Goal: Information Seeking & Learning: Learn about a topic

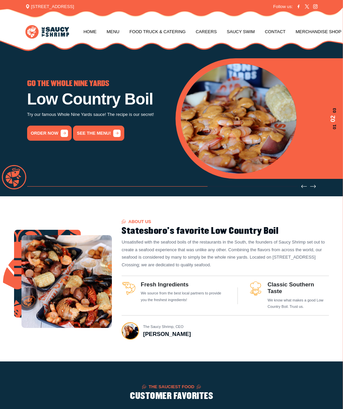
click at [115, 34] on link "Menu" at bounding box center [113, 31] width 13 height 25
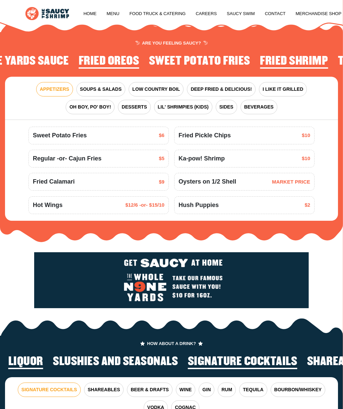
scroll to position [588, 0]
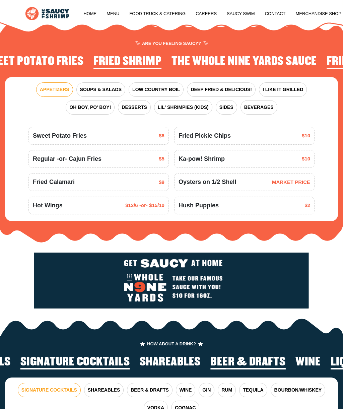
click at [227, 86] on span "DEEP FRIED & DELICIOUS!" at bounding box center [221, 89] width 61 height 7
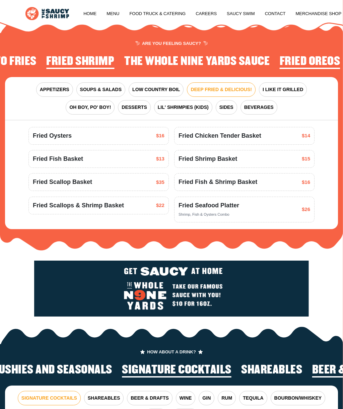
click at [283, 88] on span "I LIKE IT GRILLED" at bounding box center [283, 89] width 41 height 7
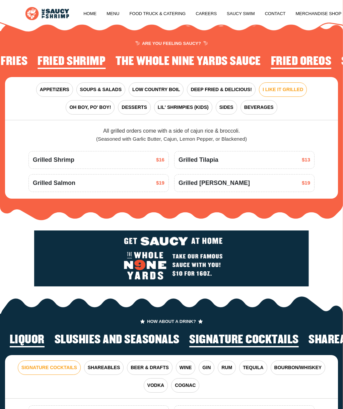
click at [158, 86] on span "LOW COUNTRY BOIL" at bounding box center [156, 89] width 48 height 7
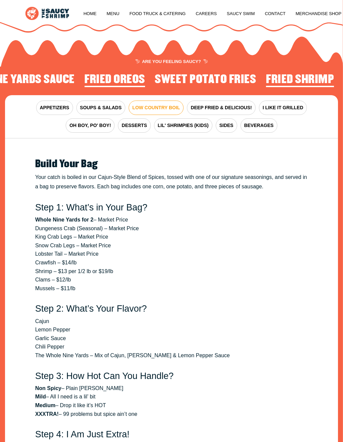
scroll to position [570, 0]
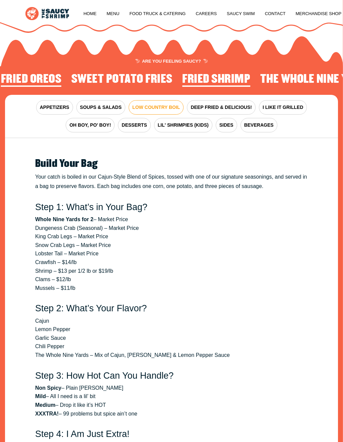
click at [105, 106] on span "SOUPS & SALADS" at bounding box center [101, 107] width 42 height 7
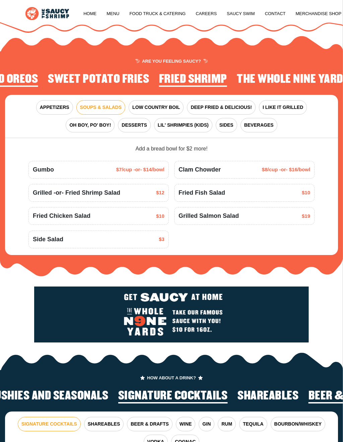
click at [56, 106] on span "APPETIZERS" at bounding box center [55, 107] width 30 height 7
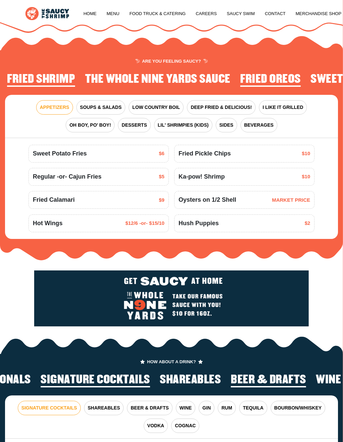
click at [228, 124] on span "SIDES" at bounding box center [227, 125] width 14 height 7
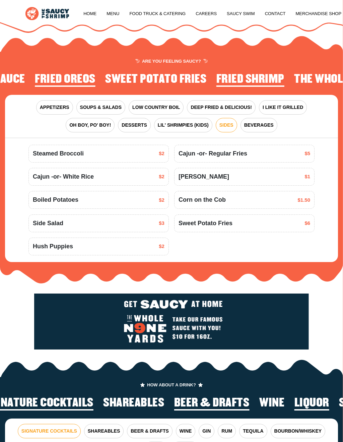
click at [88, 123] on span "OH BOY, PO' BOY!" at bounding box center [90, 125] width 42 height 7
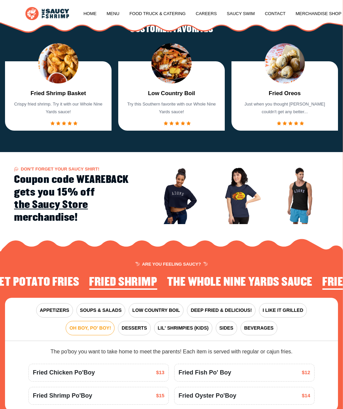
scroll to position [366, 0]
